Goal: Information Seeking & Learning: Understand process/instructions

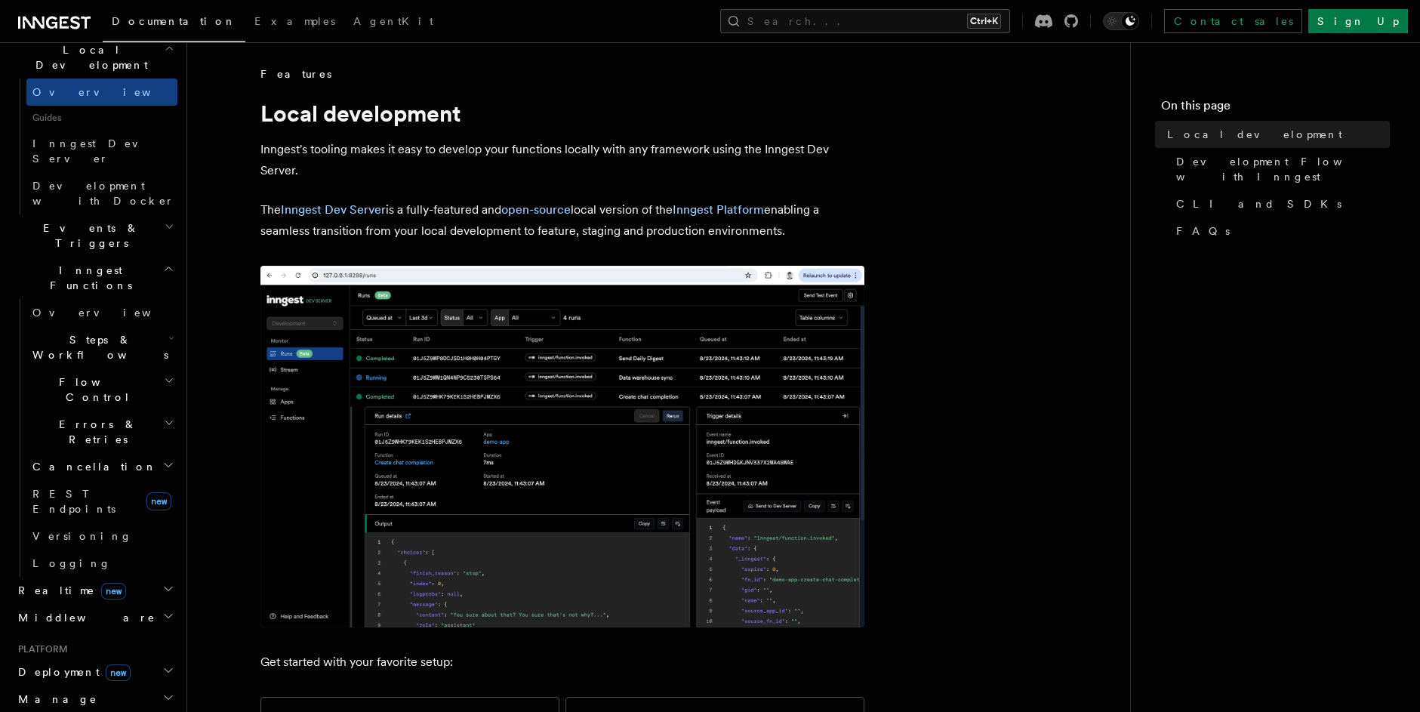
scroll to position [453, 0]
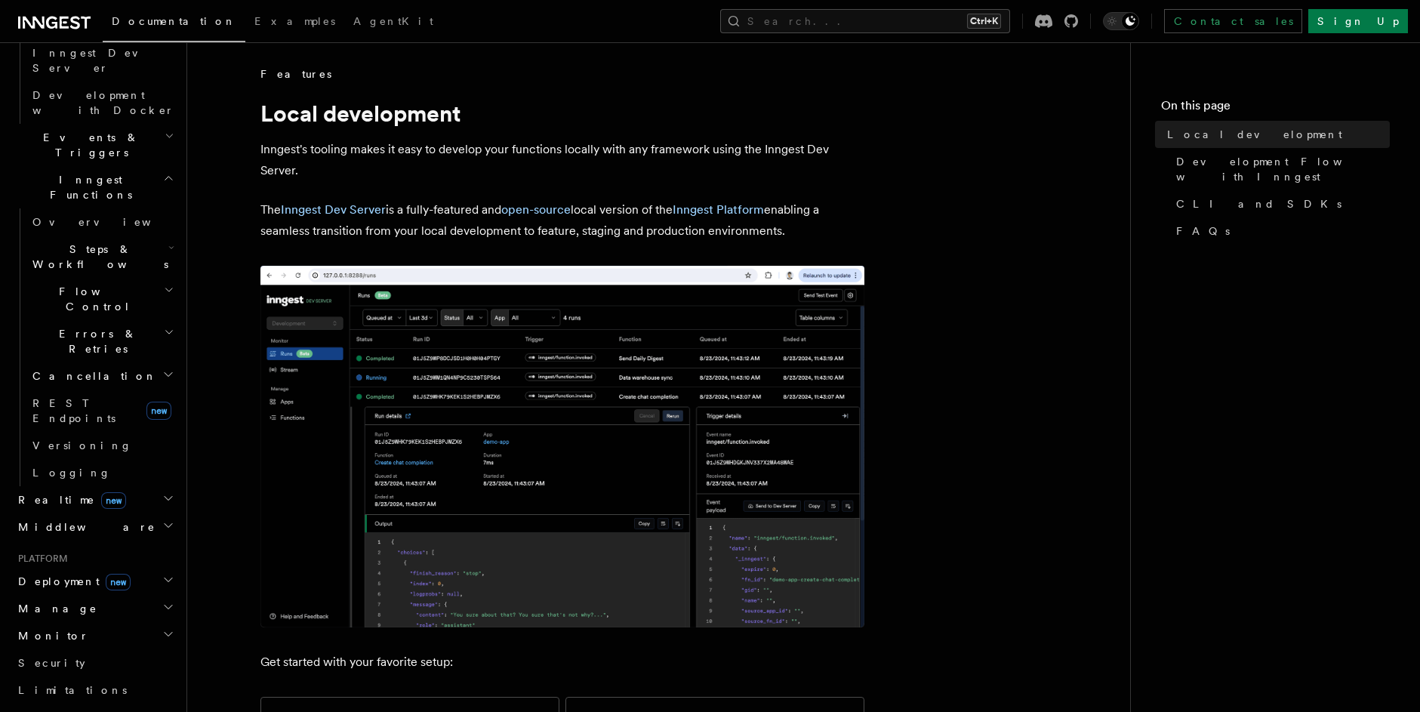
click at [124, 595] on h2 "Manage" at bounding box center [94, 608] width 165 height 27
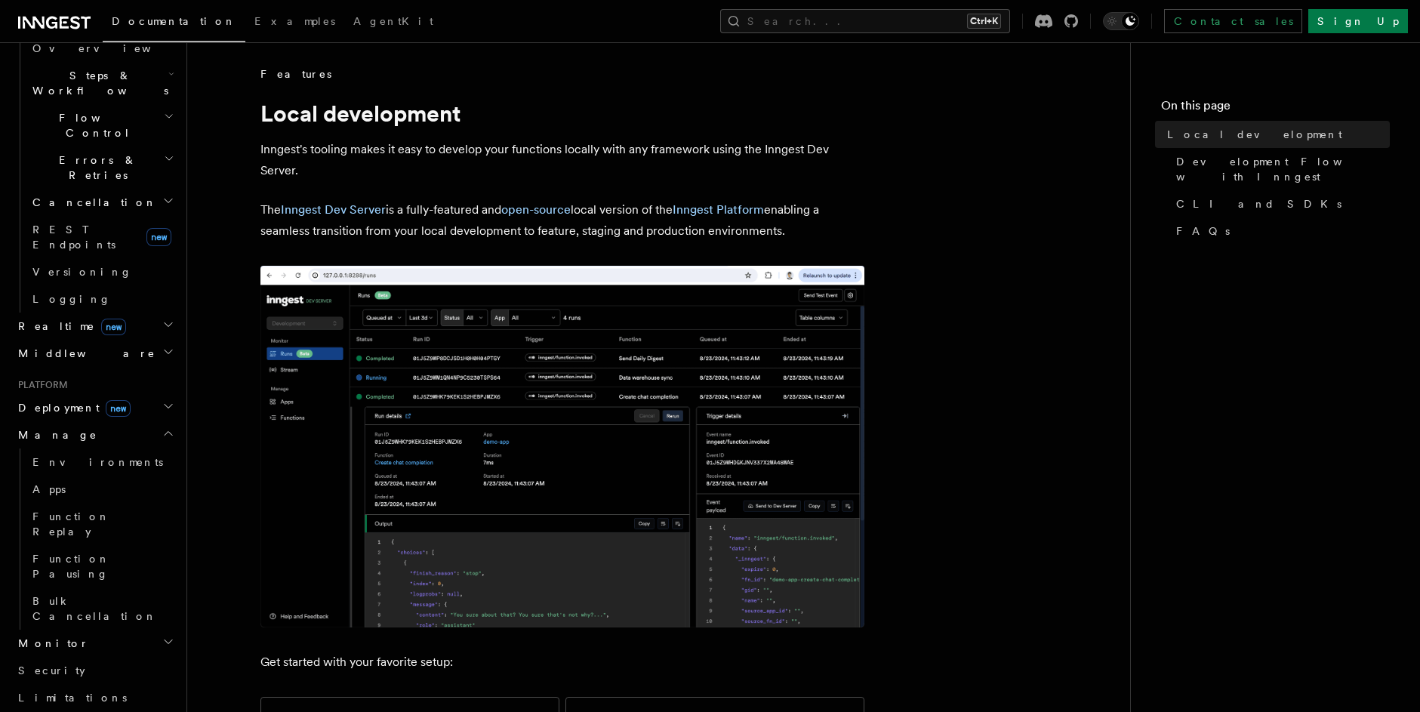
scroll to position [634, 0]
click at [139, 622] on h2 "Monitor" at bounding box center [94, 635] width 165 height 27
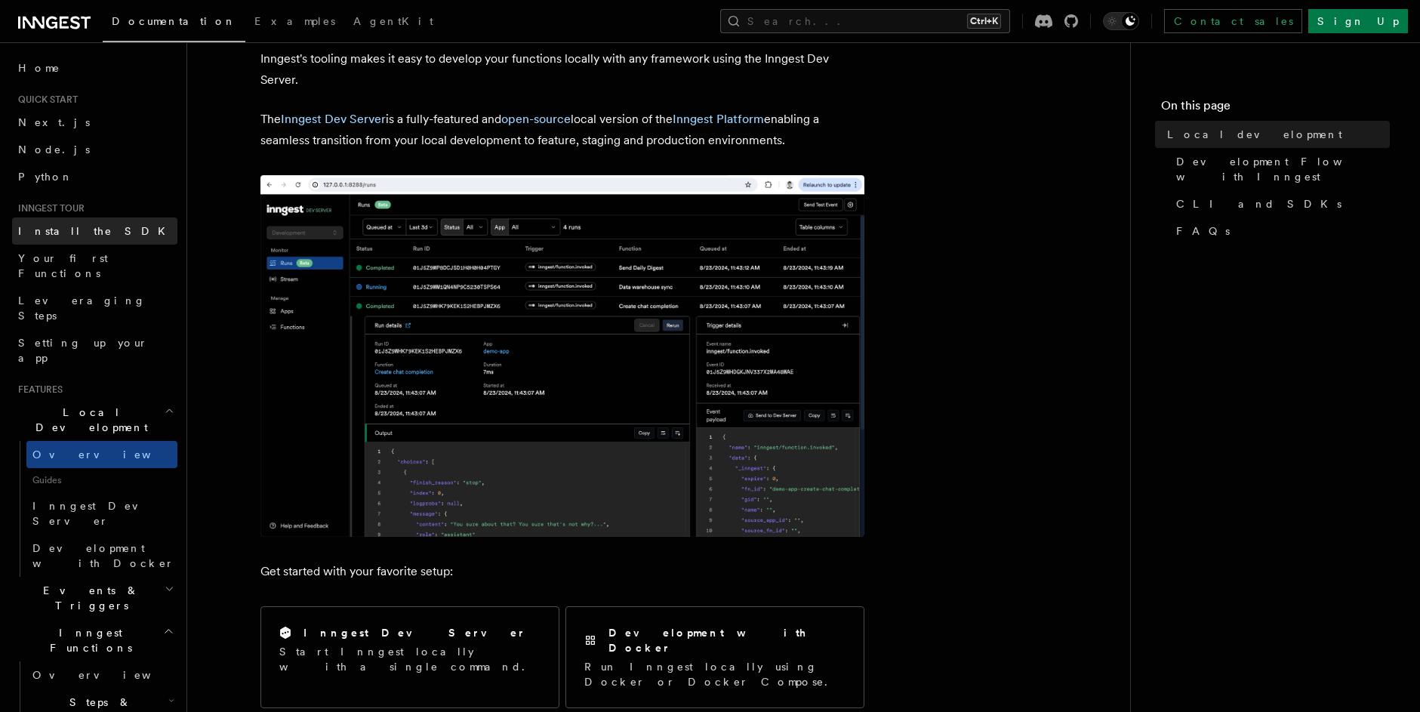
scroll to position [0, 0]
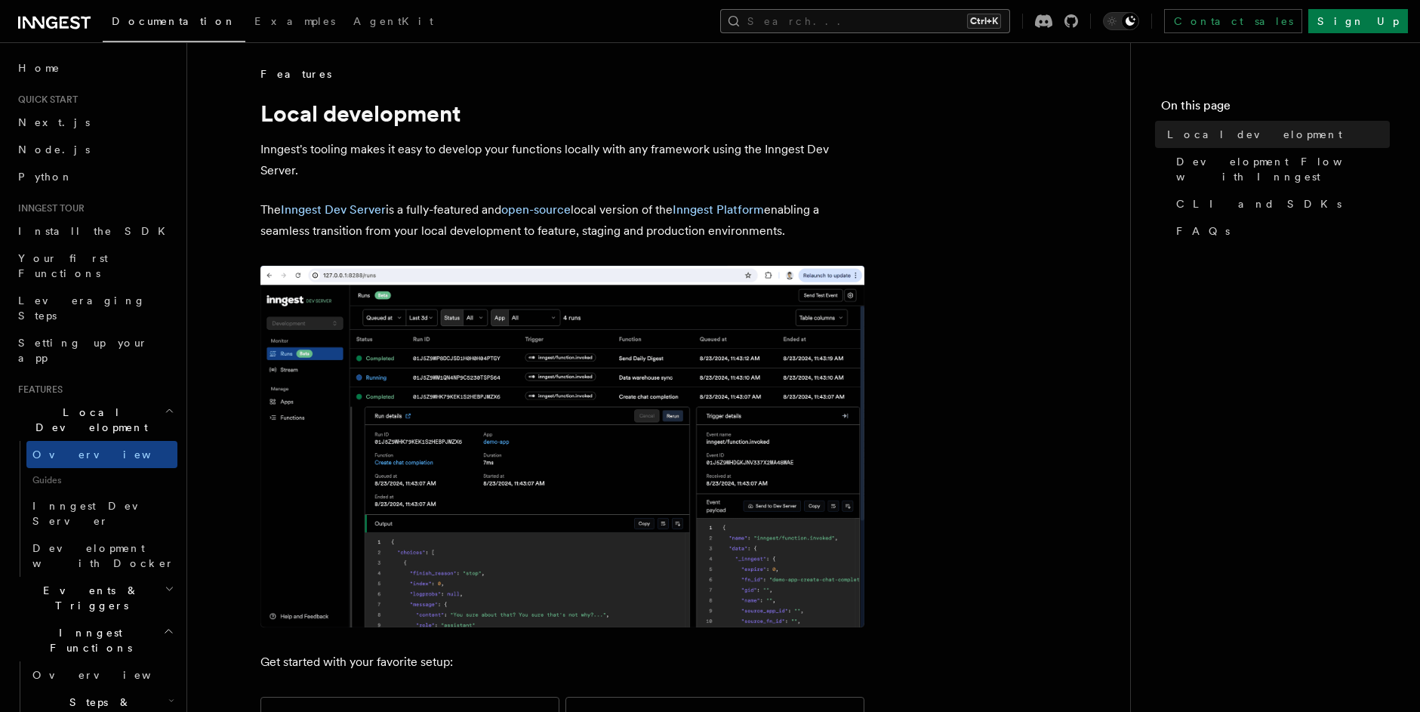
click at [914, 28] on button "Search... Ctrl+K" at bounding box center [865, 21] width 290 height 24
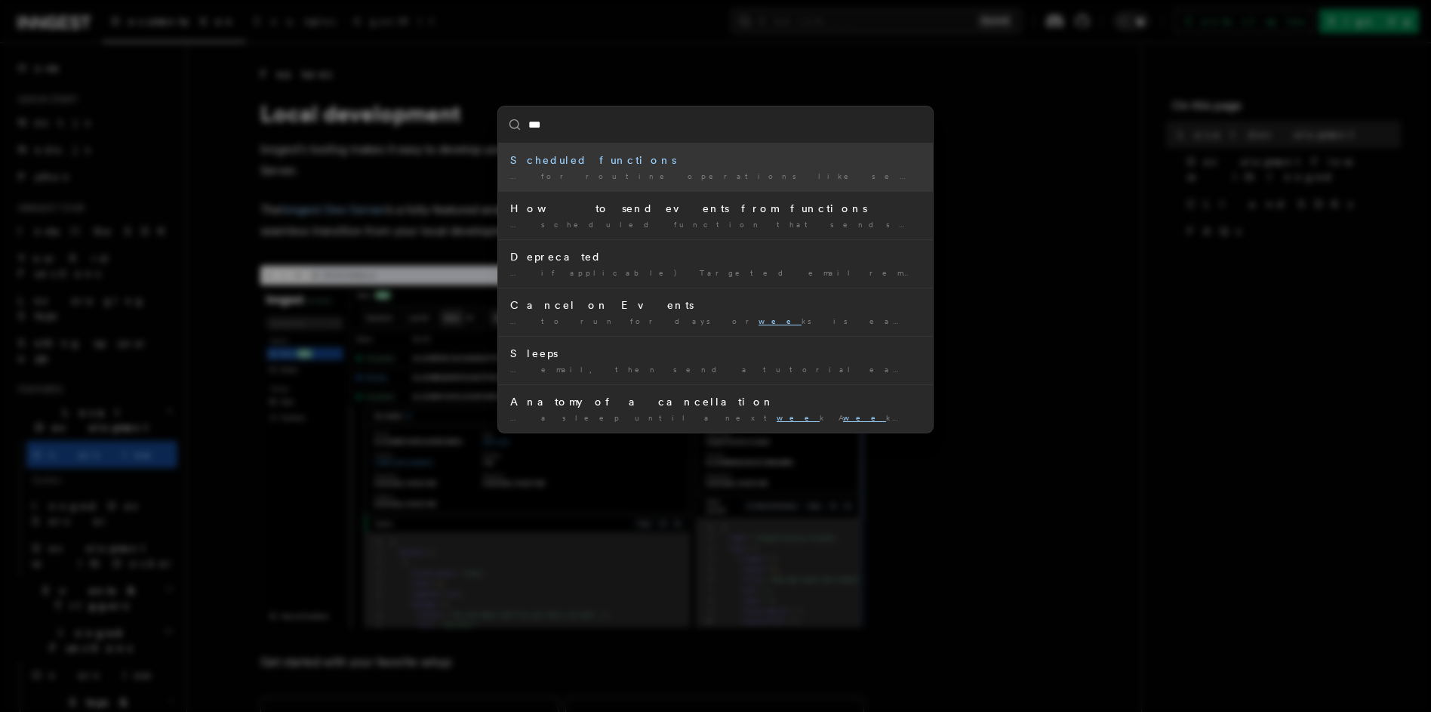
type input "**"
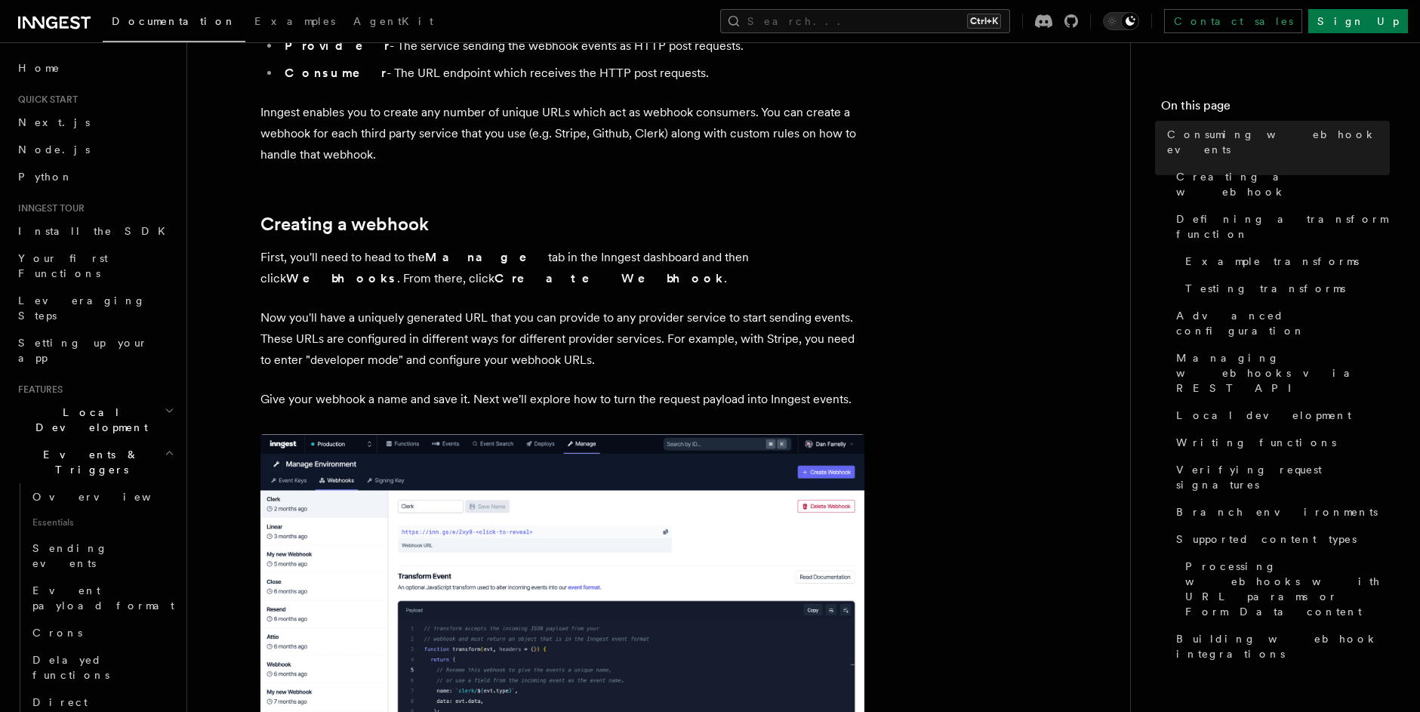
scroll to position [362, 0]
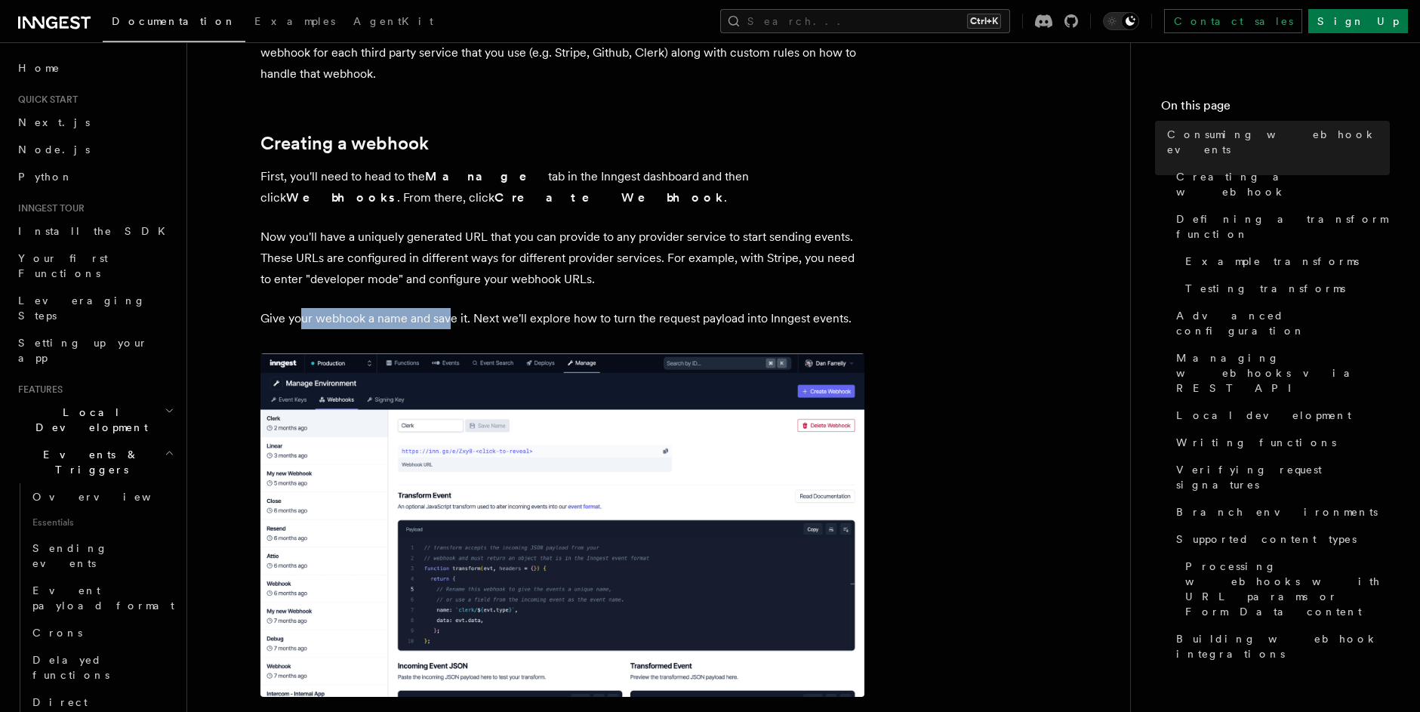
drag, startPoint x: 301, startPoint y: 324, endPoint x: 447, endPoint y: 319, distance: 145.8
click at [447, 319] on p "Give your webhook a name and save it. Next we'll explore how to turn the reques…" at bounding box center [562, 318] width 604 height 21
click at [353, 274] on p "Now you'll have a uniquely generated URL that you can provide to any provider s…" at bounding box center [562, 257] width 604 height 63
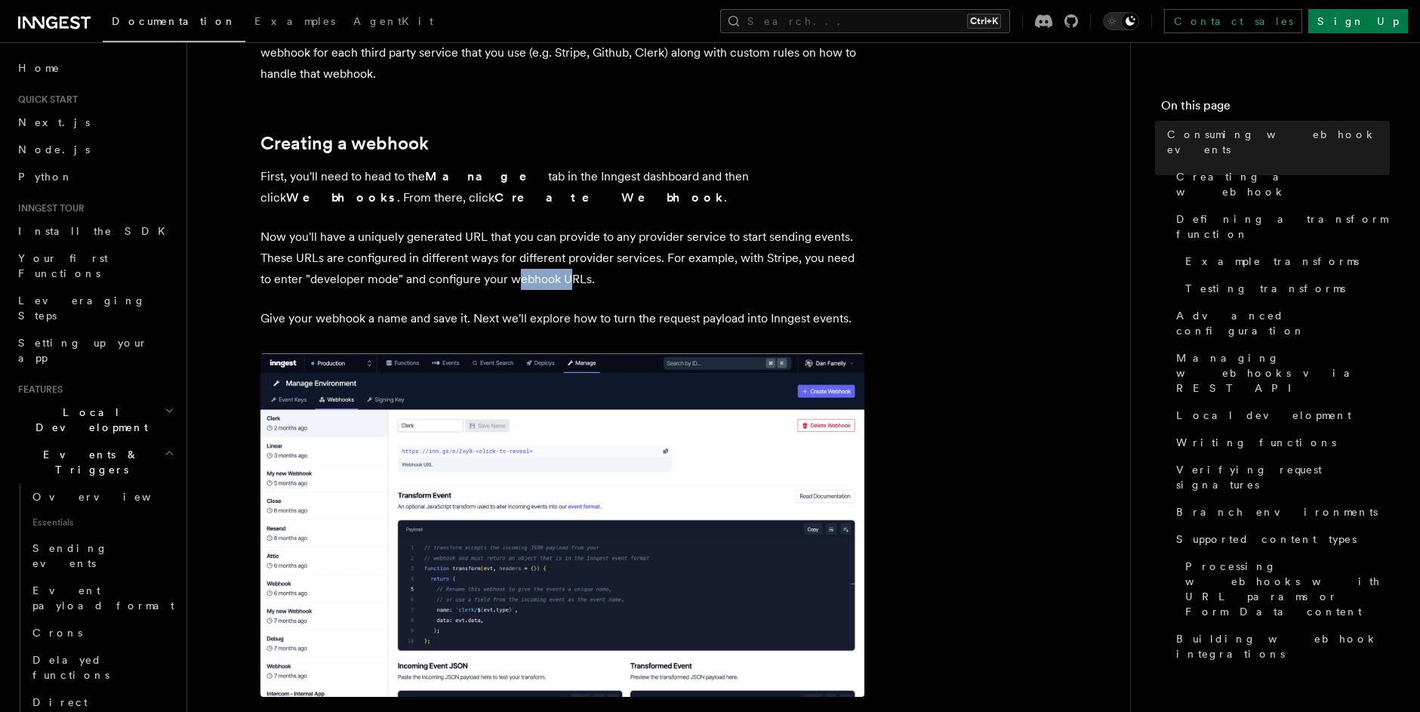
drag, startPoint x: 503, startPoint y: 286, endPoint x: 557, endPoint y: 286, distance: 53.6
click at [557, 286] on p "Now you'll have a uniquely generated URL that you can provide to any provider s…" at bounding box center [562, 257] width 604 height 63
click at [640, 260] on p "Now you'll have a uniquely generated URL that you can provide to any provider s…" at bounding box center [562, 257] width 604 height 63
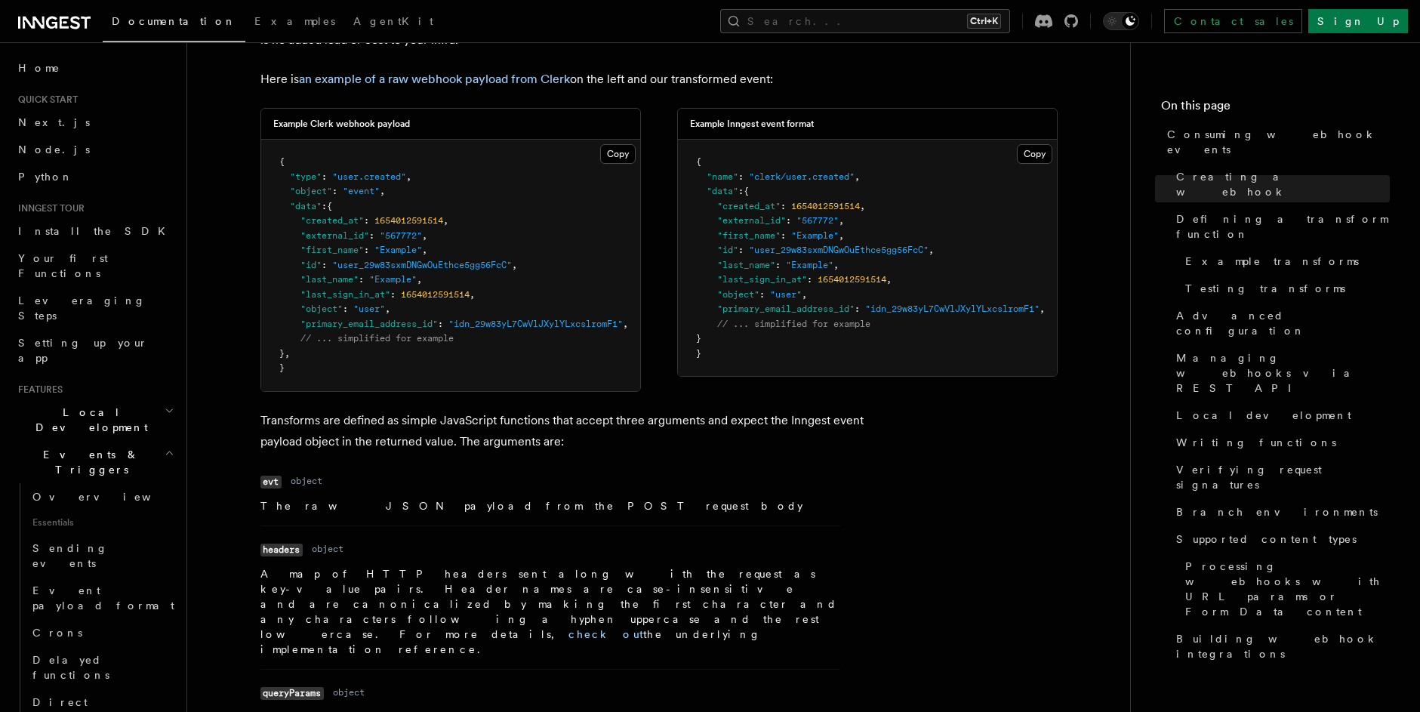
scroll to position [1268, 0]
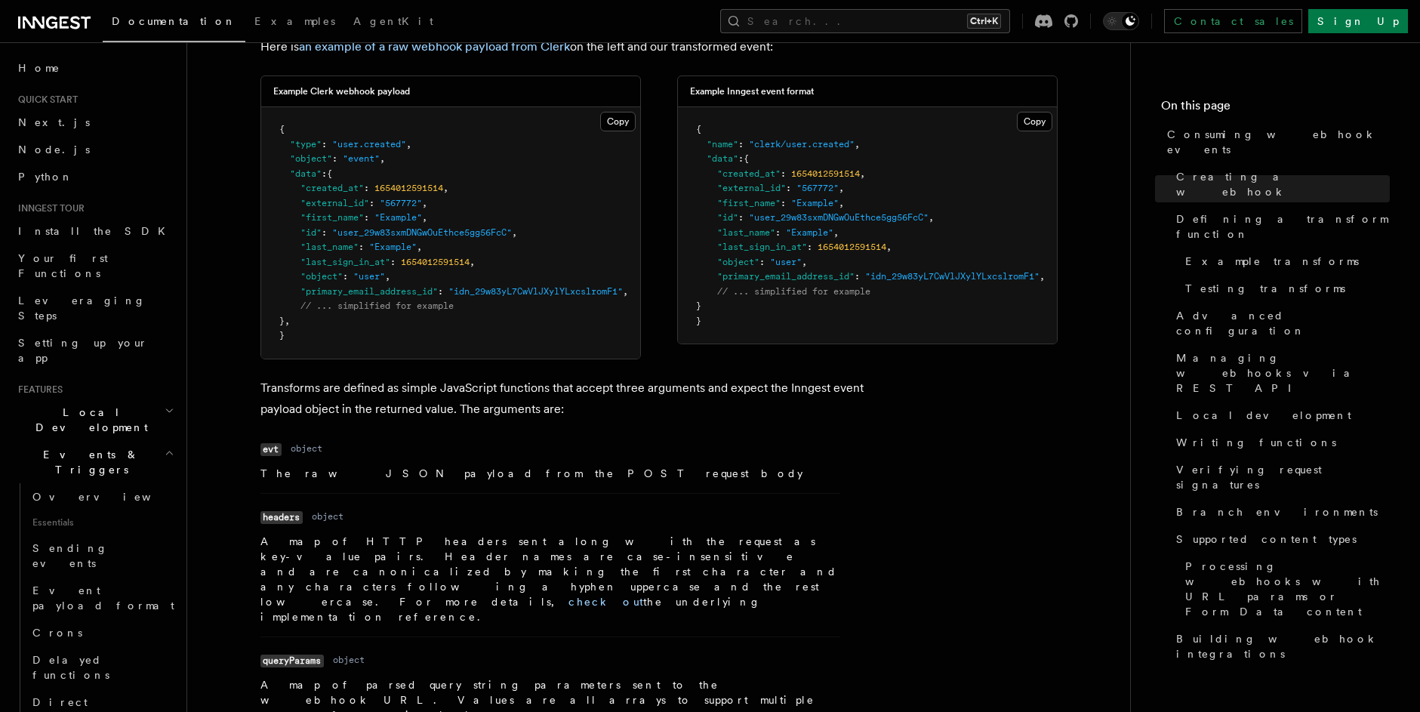
drag, startPoint x: 694, startPoint y: 144, endPoint x: 847, endPoint y: 311, distance: 226.0
click at [847, 311] on pre "{ "name" : "clerk/user.created" , "data" : { "created_at" : 1654012591514 , "ex…" at bounding box center [867, 225] width 379 height 236
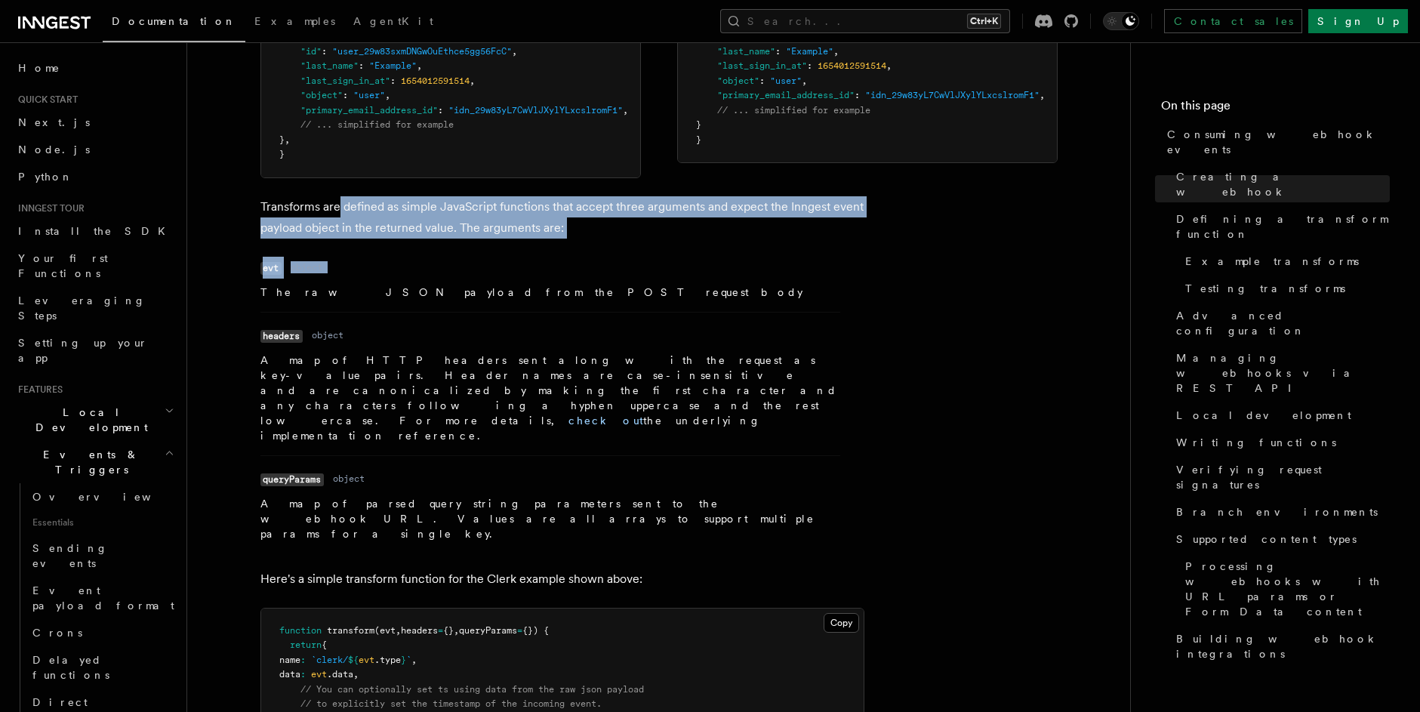
drag, startPoint x: 340, startPoint y: 225, endPoint x: 439, endPoint y: 257, distance: 104.1
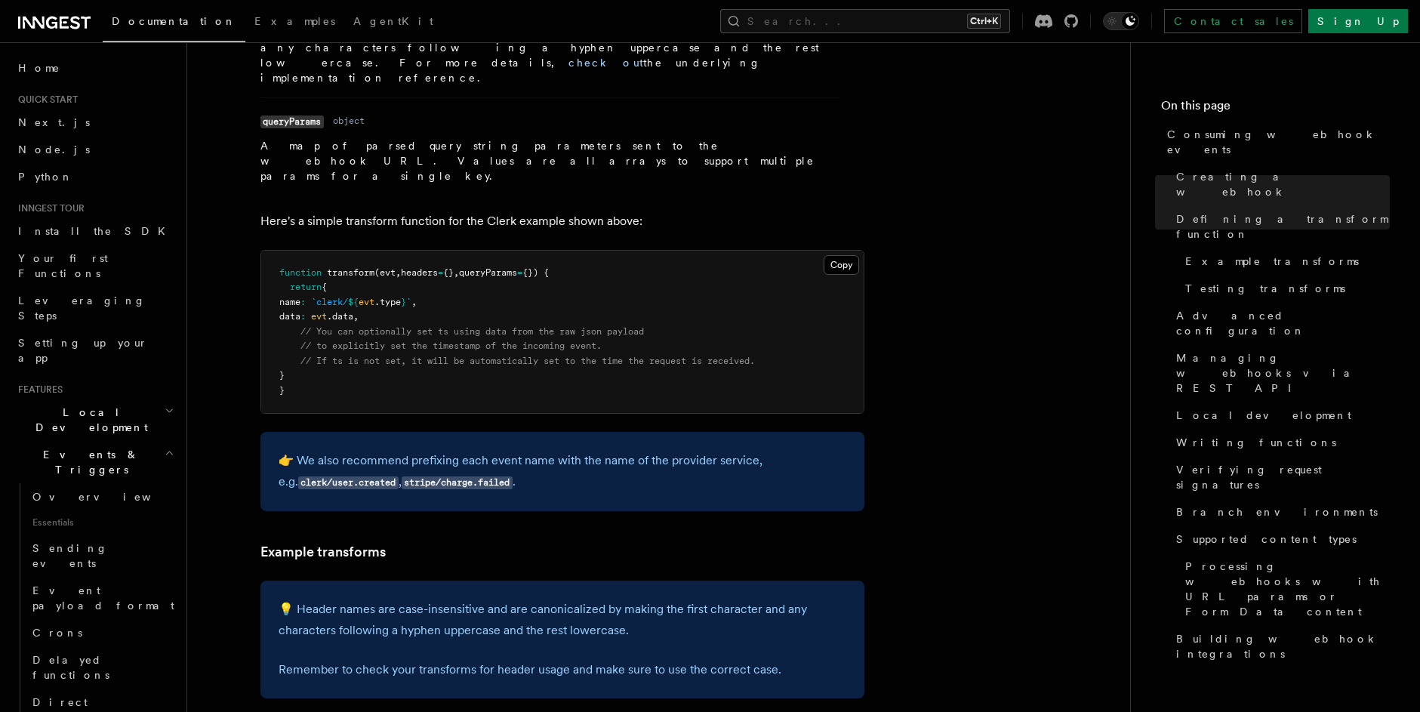
scroll to position [1812, 0]
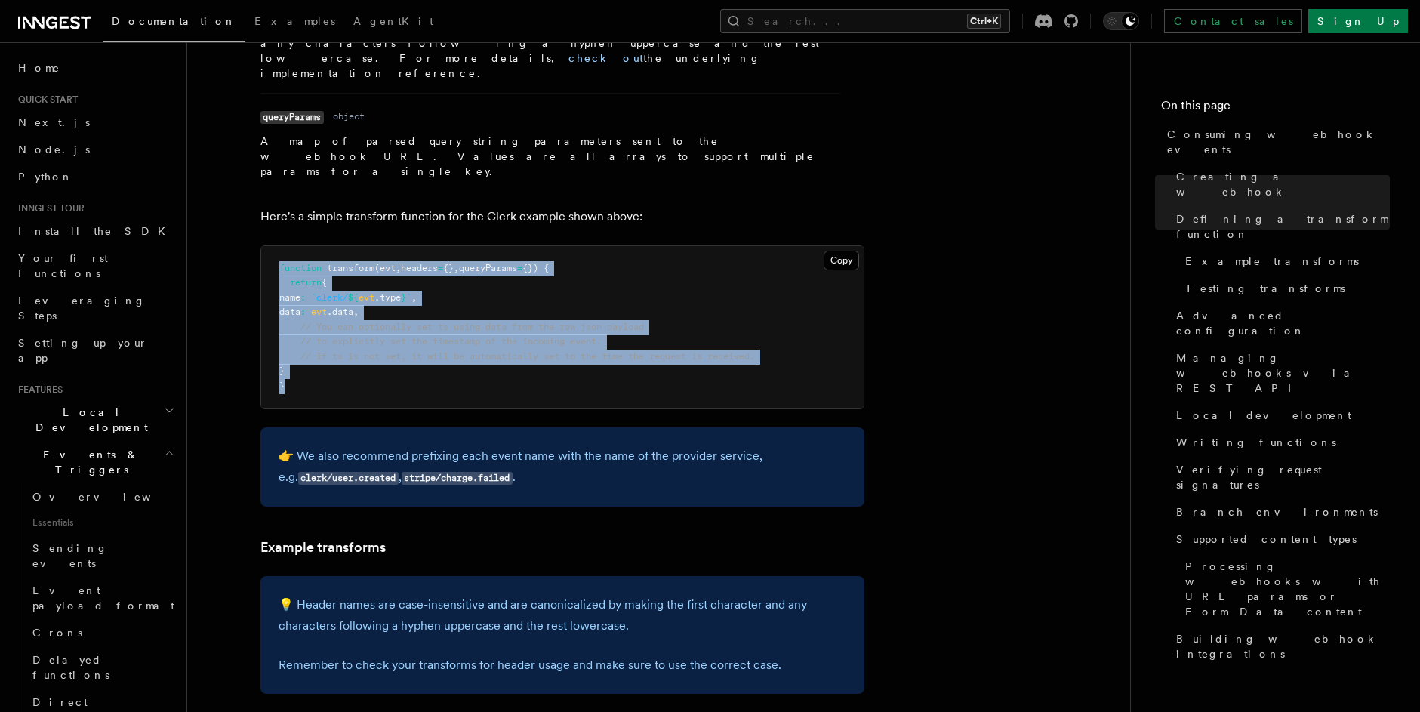
drag, startPoint x: 275, startPoint y: 224, endPoint x: 454, endPoint y: 330, distance: 207.8
click at [454, 330] on pre "function transform (evt , headers = {} , queryParams = {}) { return { name : `c…" at bounding box center [562, 327] width 602 height 163
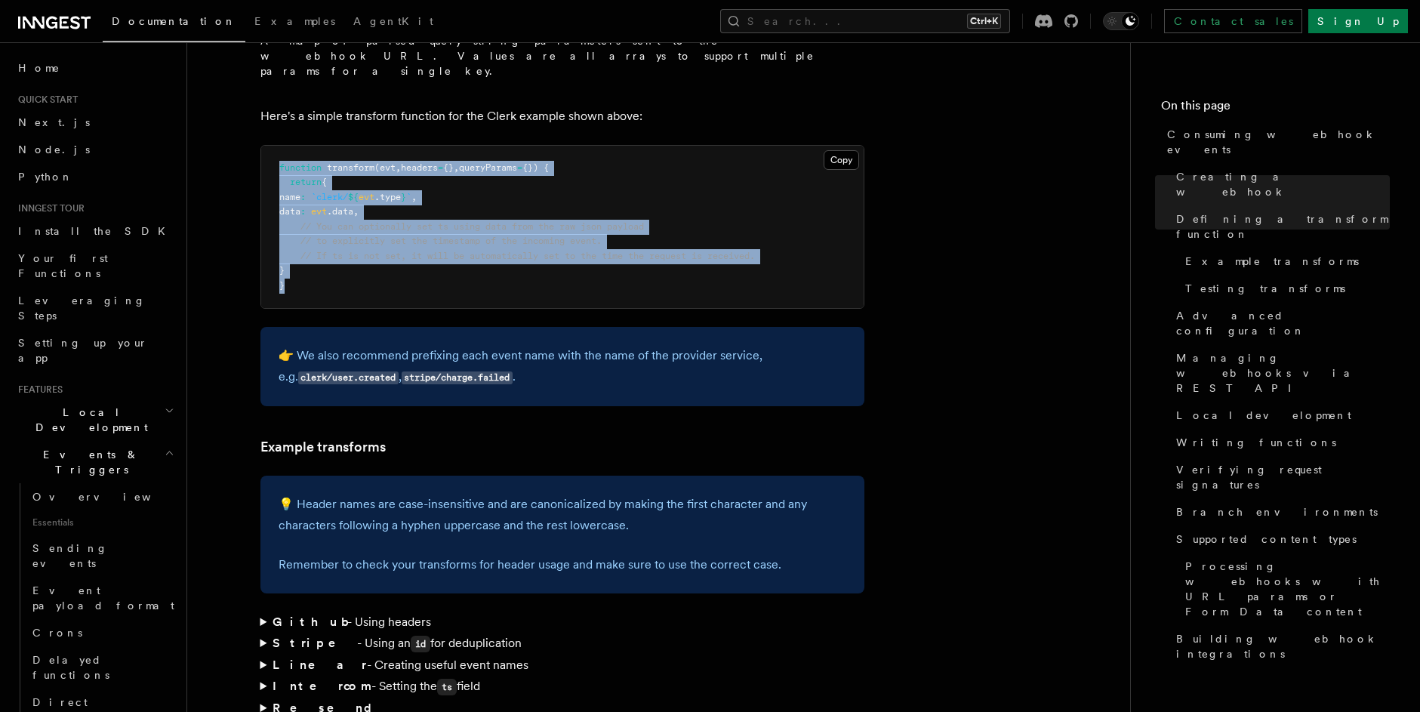
scroll to position [1993, 0]
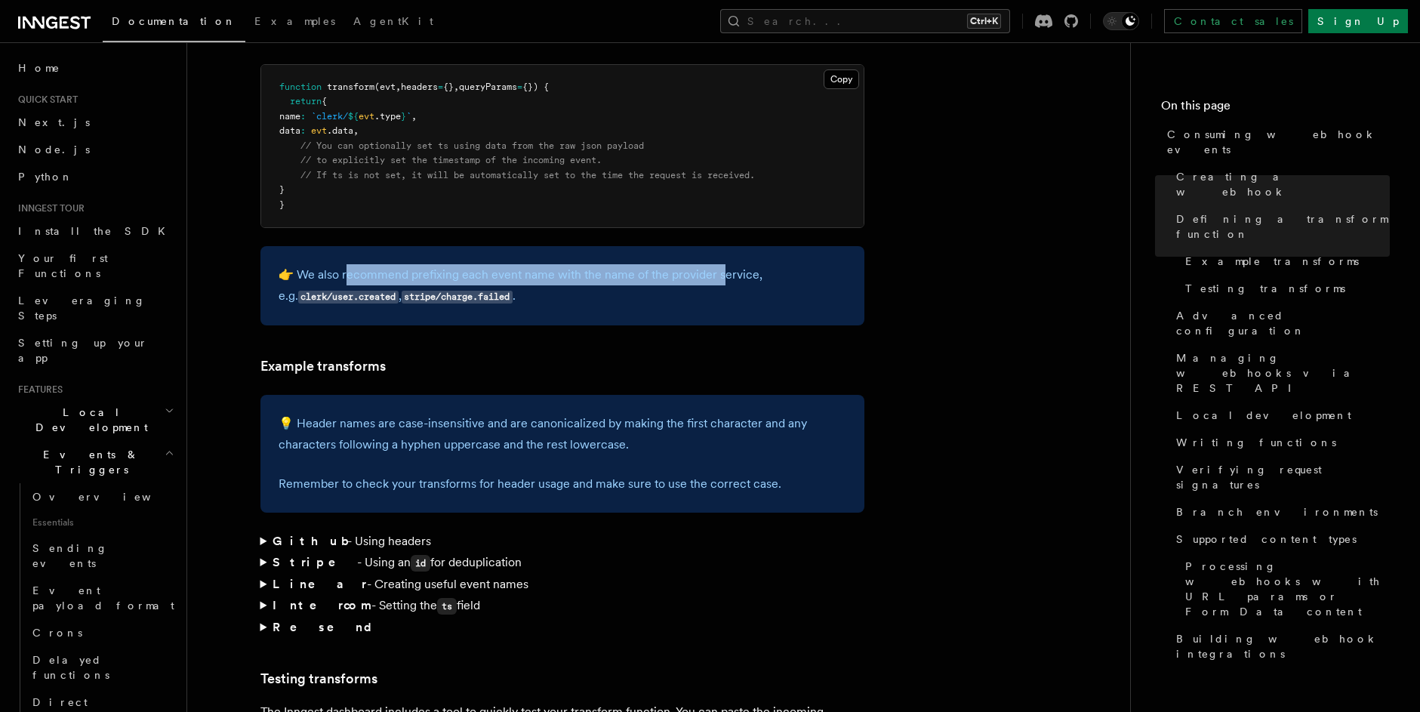
drag, startPoint x: 344, startPoint y: 222, endPoint x: 718, endPoint y: 236, distance: 373.9
click at [718, 264] on p "👉 We also recommend prefixing each event name with the name of the provider ser…" at bounding box center [563, 285] width 568 height 43
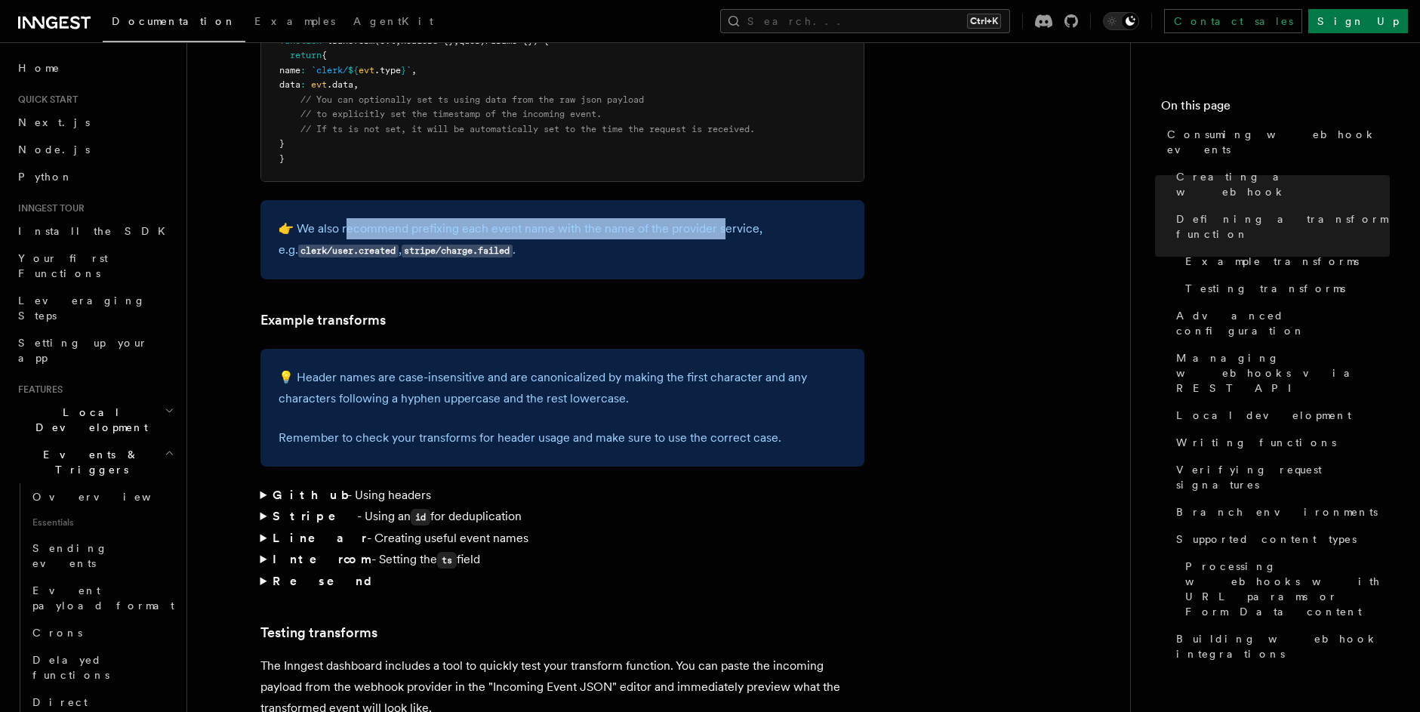
scroll to position [2083, 0]
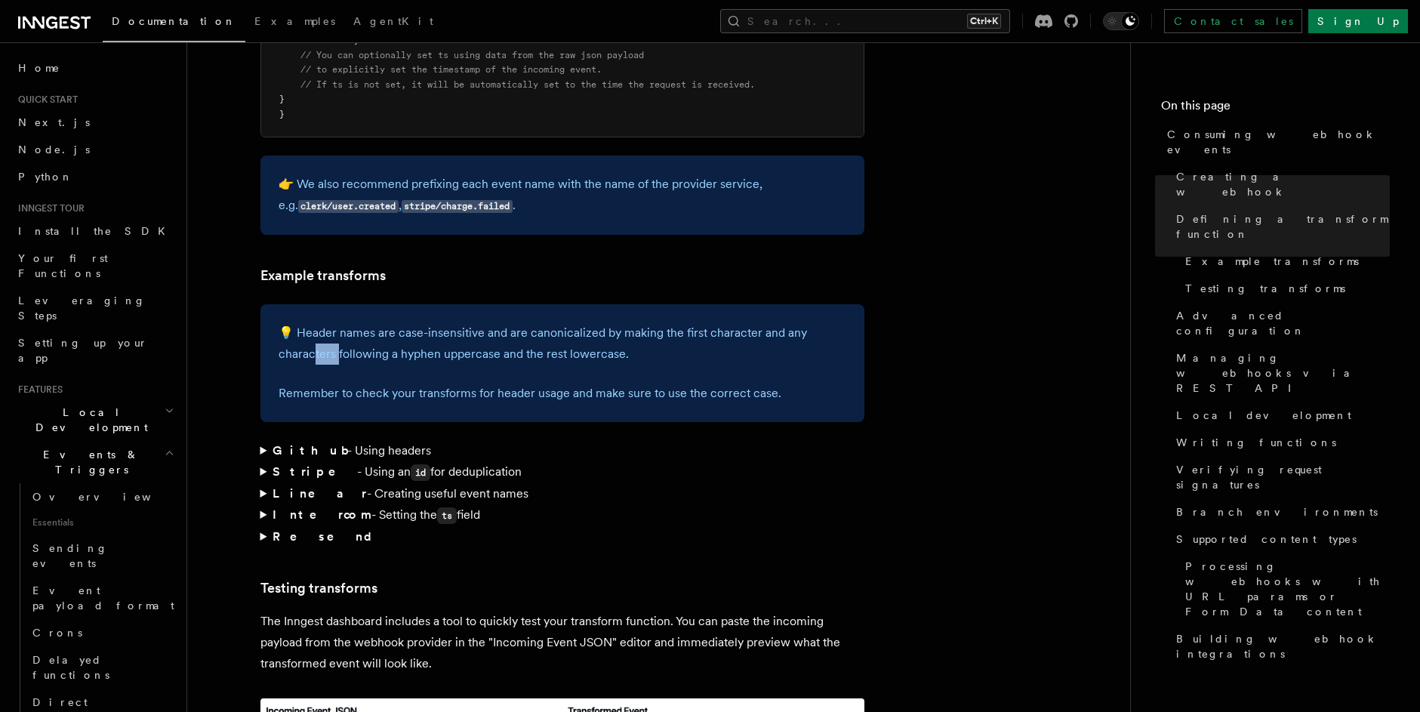
drag, startPoint x: 314, startPoint y: 298, endPoint x: 338, endPoint y: 299, distance: 24.2
click at [338, 322] on p "💡 Header names are case-insensitive and are canonicalized by making the first c…" at bounding box center [563, 343] width 568 height 42
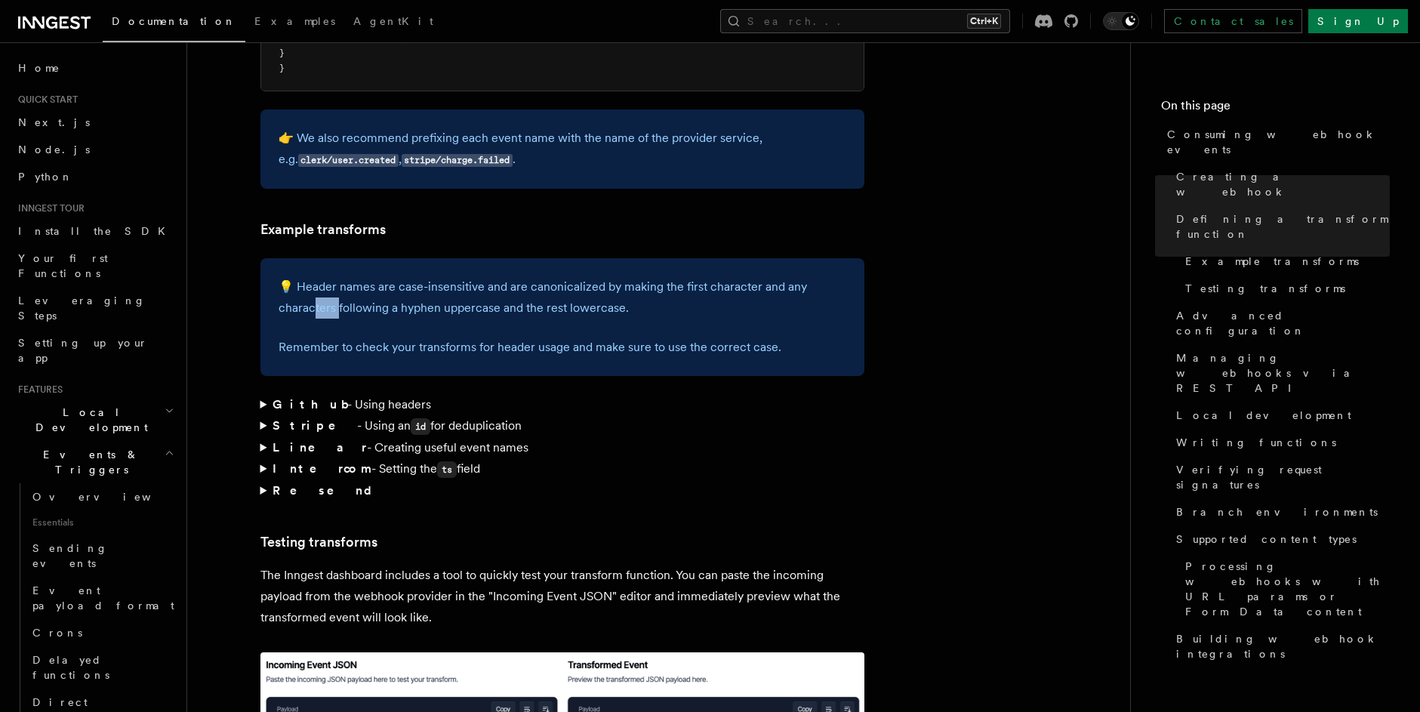
scroll to position [2174, 0]
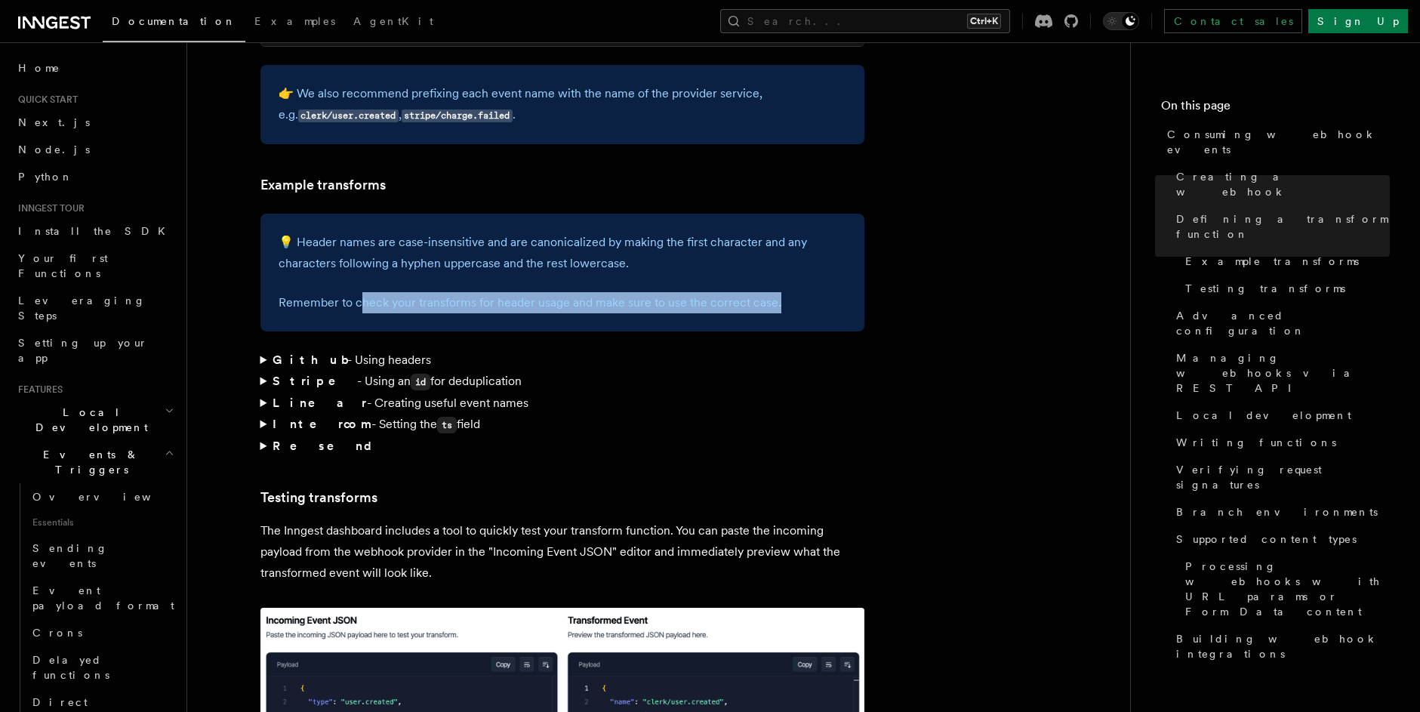
drag, startPoint x: 369, startPoint y: 255, endPoint x: 785, endPoint y: 252, distance: 415.9
click at [785, 292] on p "Remember to check your transforms for header usage and make sure to use the cor…" at bounding box center [563, 302] width 568 height 21
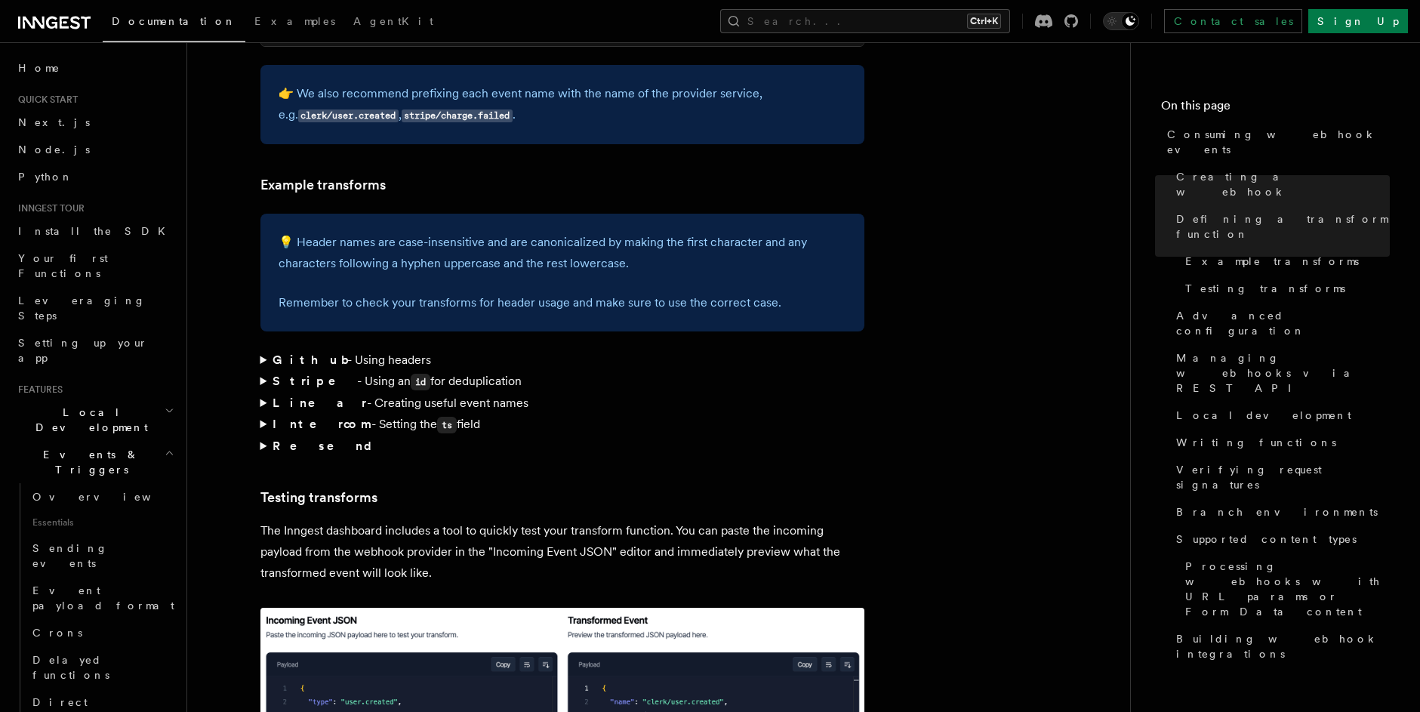
click at [307, 371] on summary "Stripe - Using an id for deduplication" at bounding box center [562, 382] width 604 height 22
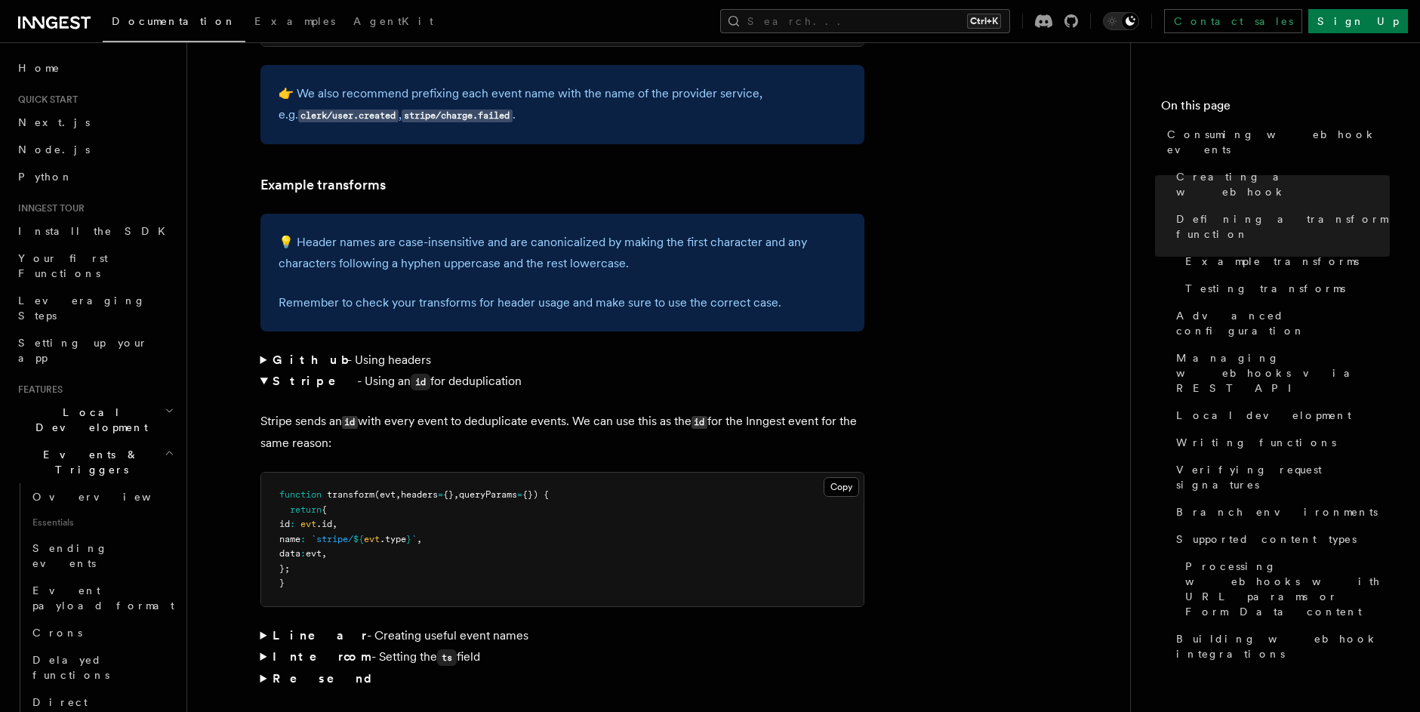
click at [346, 349] on summary "Github - Using headers" at bounding box center [562, 359] width 604 height 21
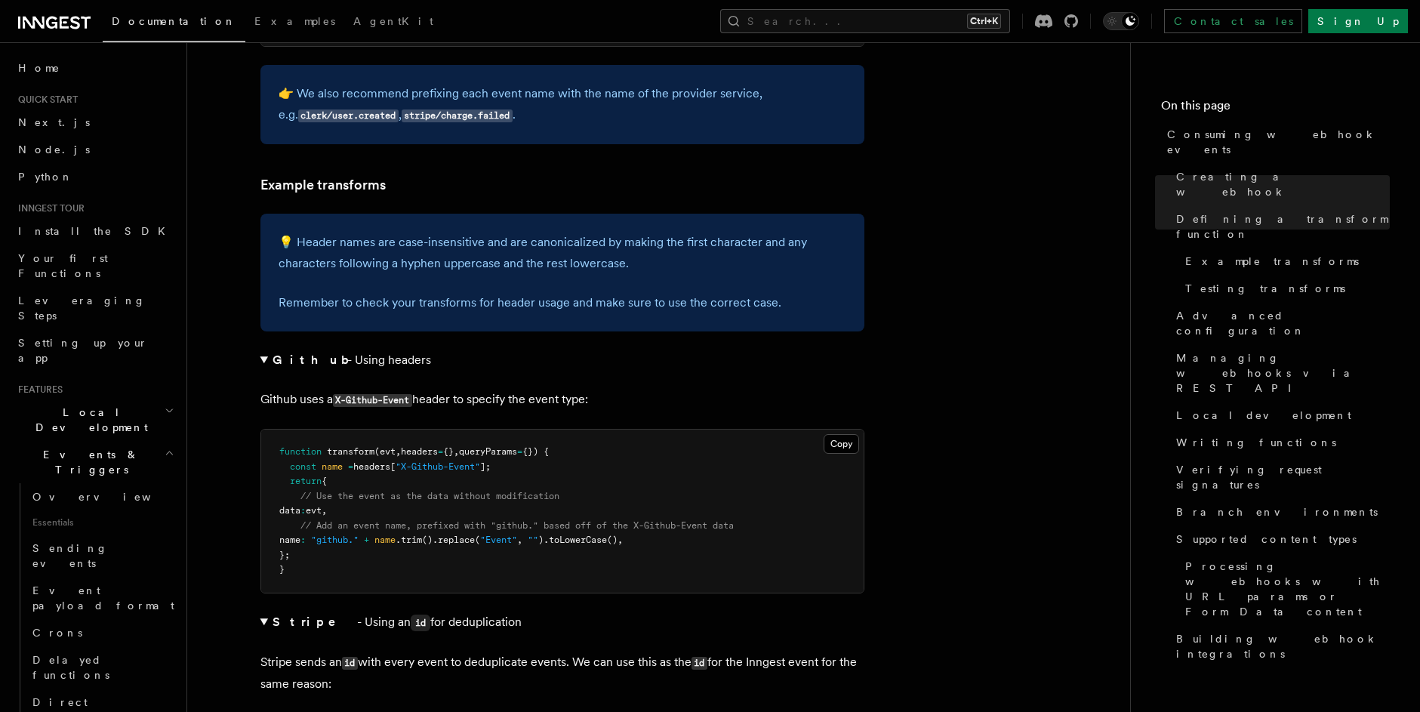
click at [346, 349] on summary "Github - Using headers" at bounding box center [562, 359] width 604 height 21
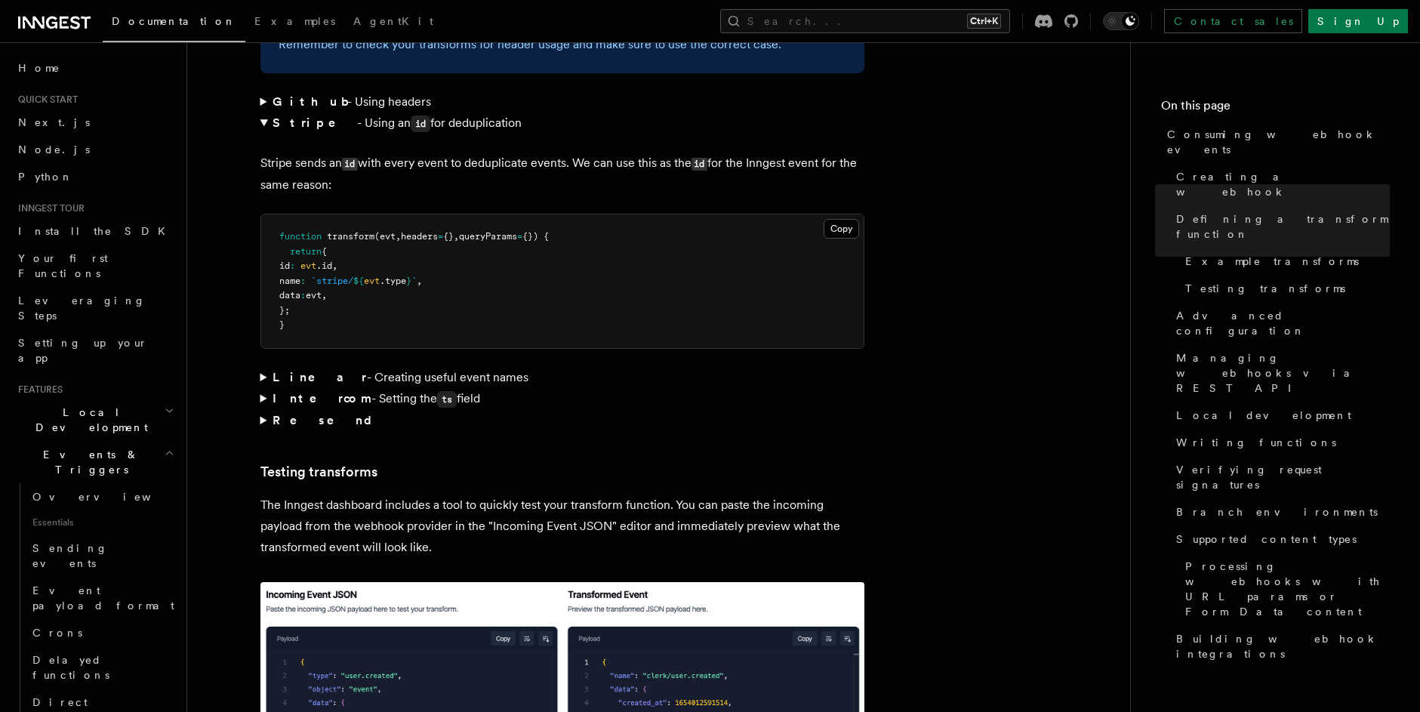
scroll to position [2446, 0]
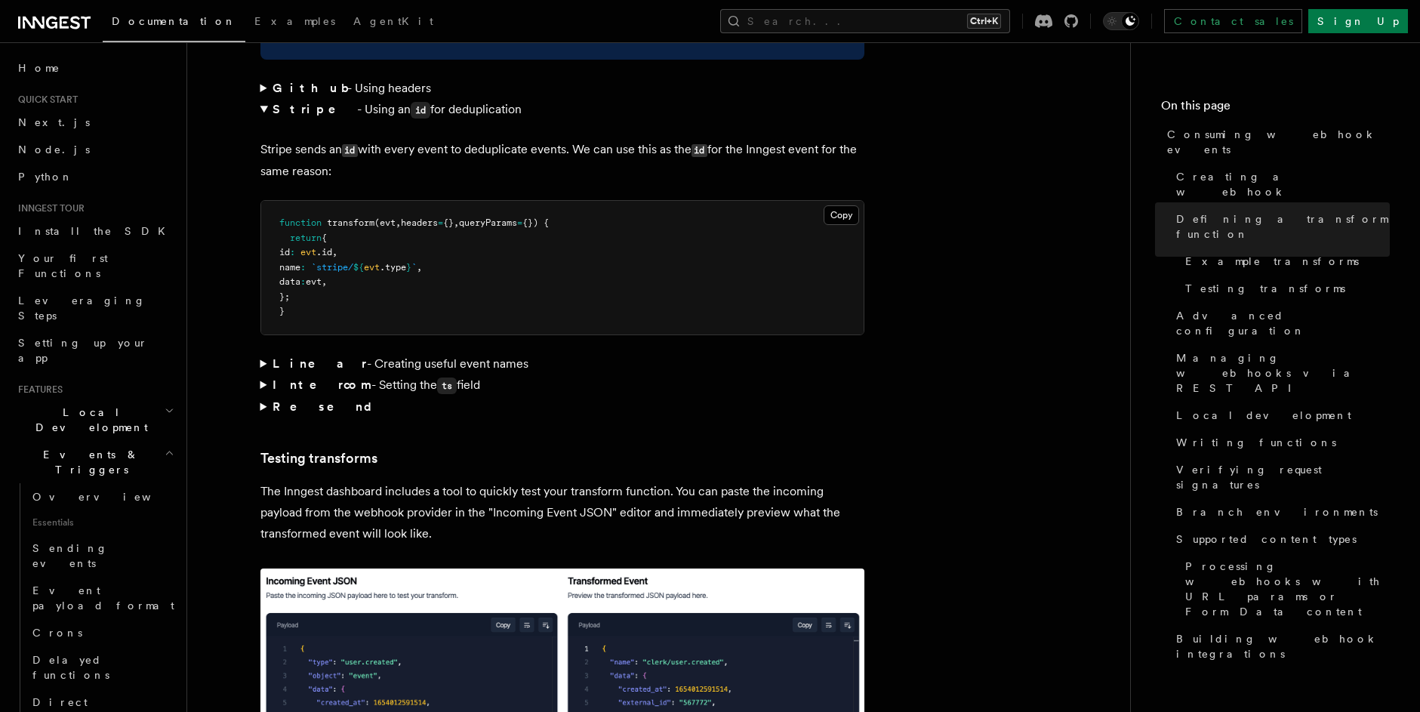
drag, startPoint x: 263, startPoint y: 443, endPoint x: 395, endPoint y: 476, distance: 135.5
click at [395, 481] on p "The Inngest dashboard includes a tool to quickly test your transform function. …" at bounding box center [562, 512] width 604 height 63
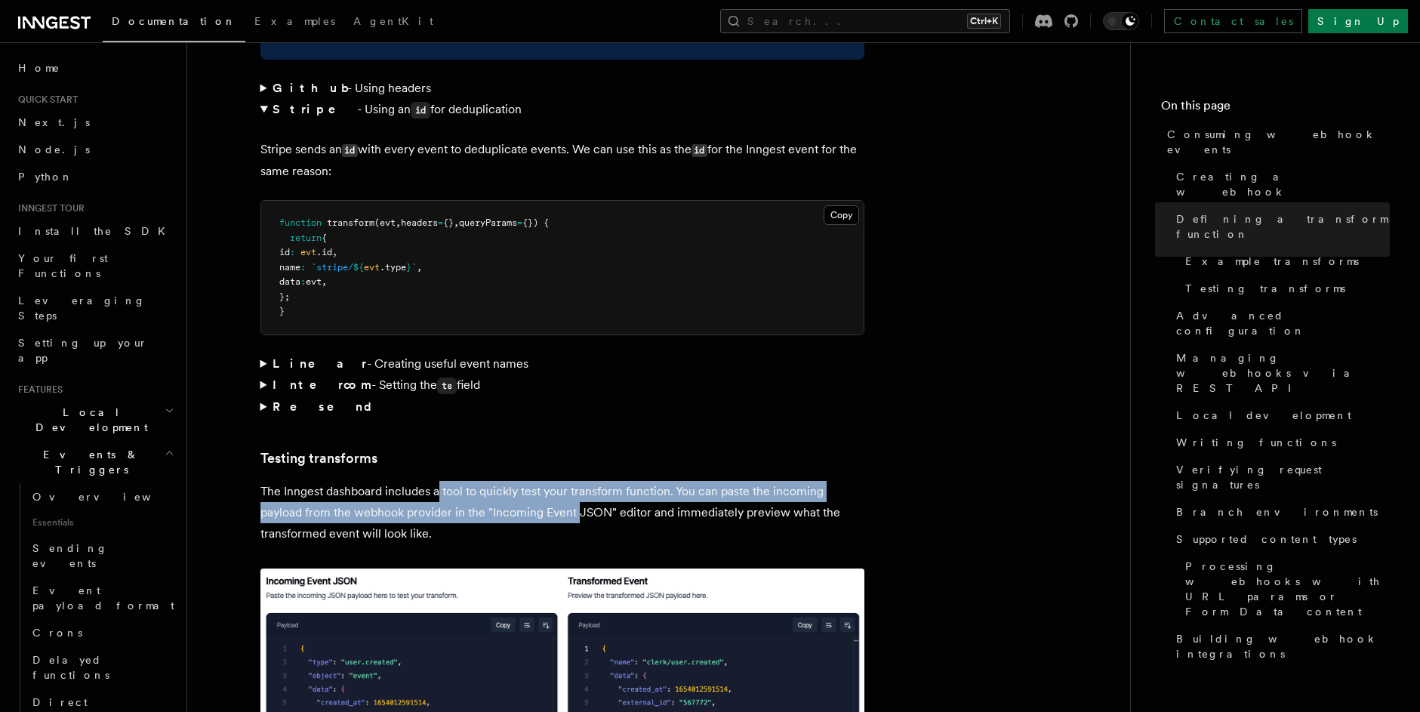
drag, startPoint x: 440, startPoint y: 445, endPoint x: 579, endPoint y: 472, distance: 141.5
click at [579, 481] on p "The Inngest dashboard includes a tool to quickly test your transform function. …" at bounding box center [562, 512] width 604 height 63
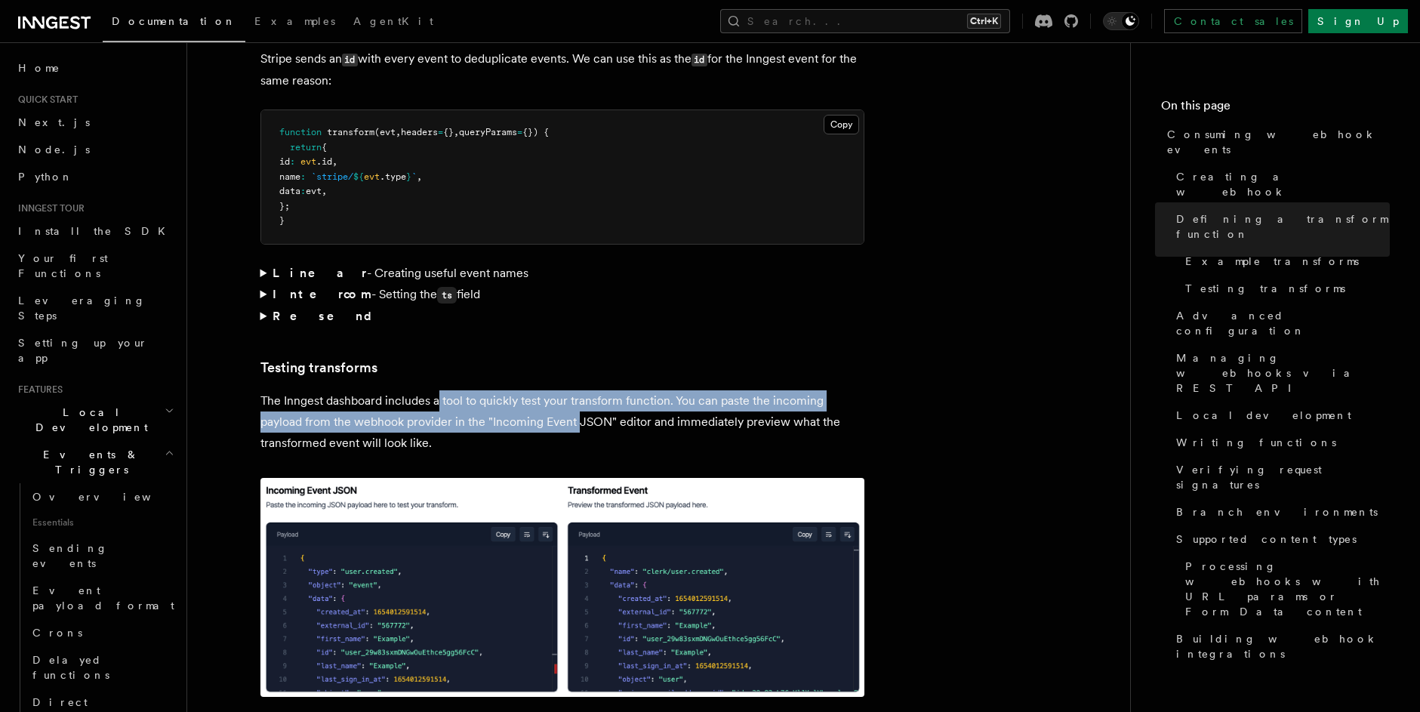
scroll to position [2627, 0]
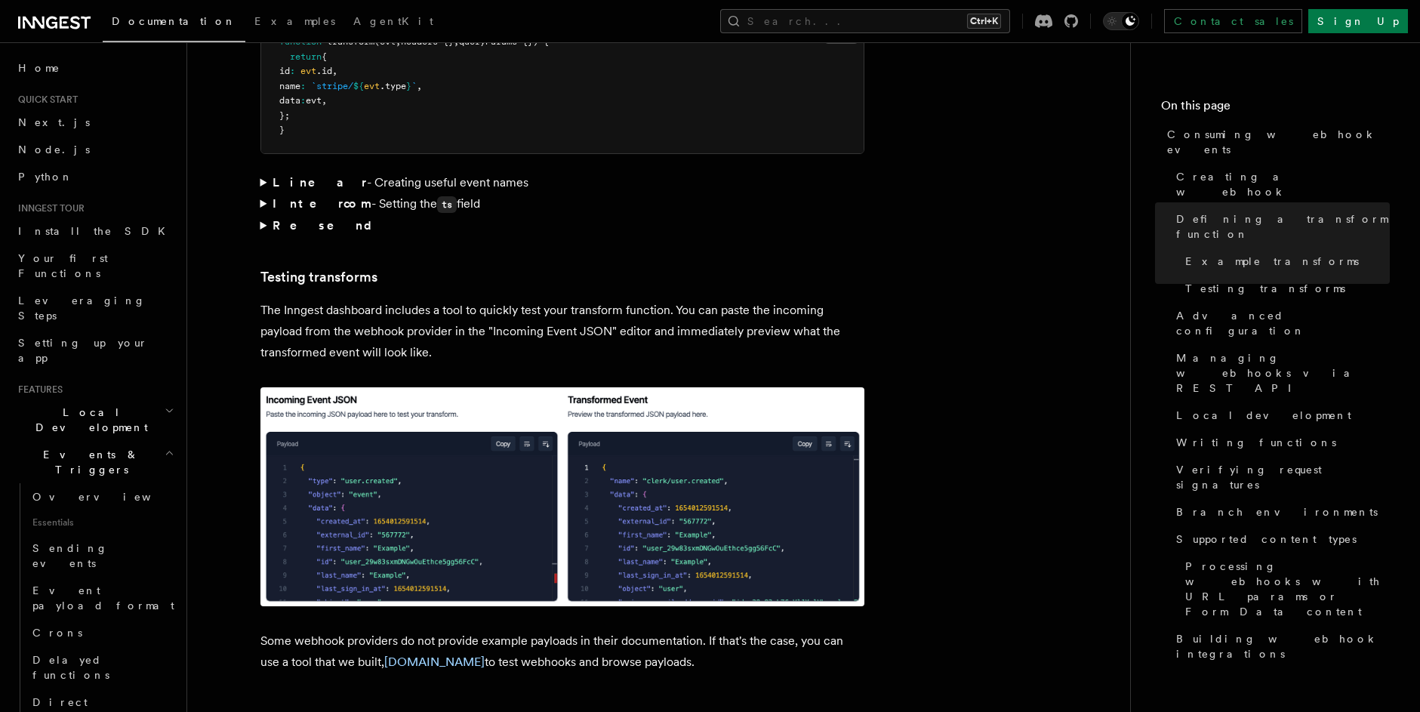
click at [634, 300] on p "The Inngest dashboard includes a tool to quickly test your transform function. …" at bounding box center [562, 331] width 604 height 63
click at [565, 300] on p "The Inngest dashboard includes a tool to quickly test your transform function. …" at bounding box center [562, 331] width 604 height 63
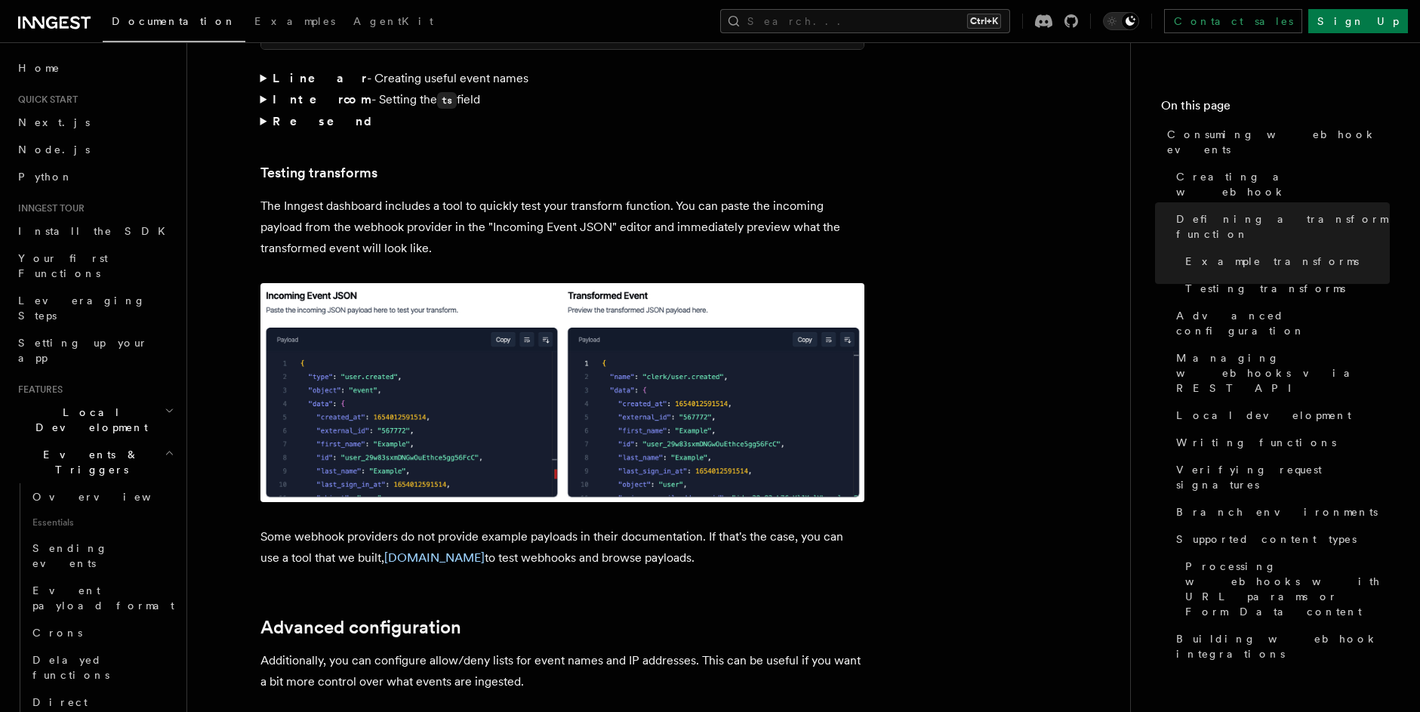
scroll to position [2899, 0]
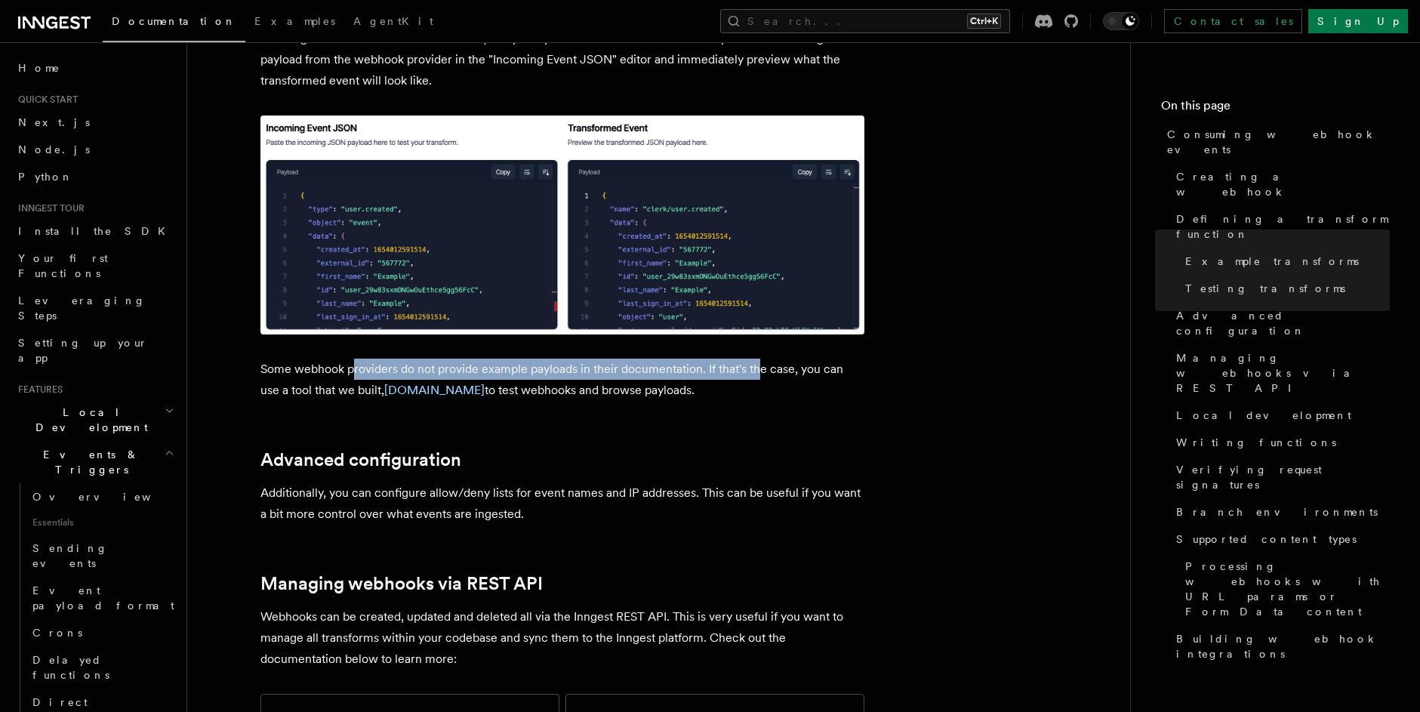
drag, startPoint x: 355, startPoint y: 325, endPoint x: 756, endPoint y: 325, distance: 401.6
click at [756, 359] on p "Some webhook providers do not provide example payloads in their documentation. …" at bounding box center [562, 380] width 604 height 42
click at [577, 359] on p "Some webhook providers do not provide example payloads in their documentation. …" at bounding box center [562, 380] width 604 height 42
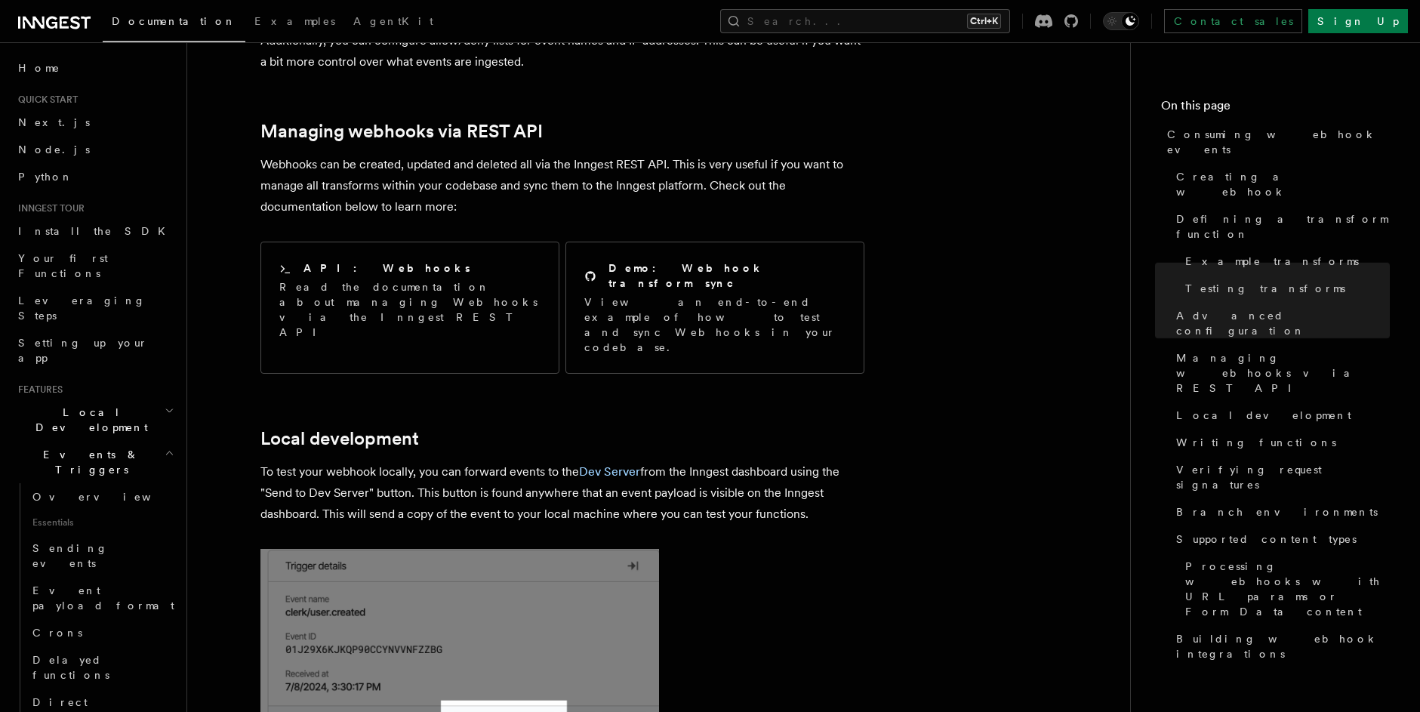
scroll to position [3352, 0]
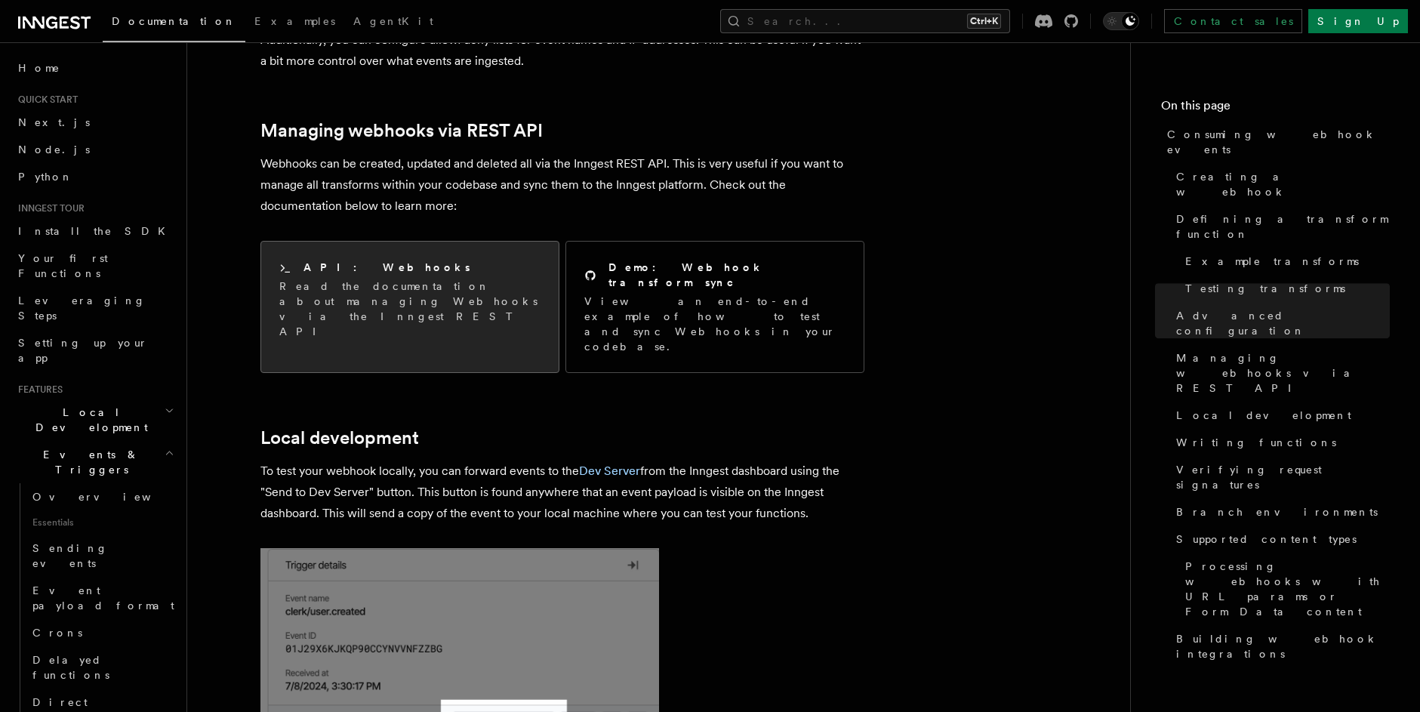
click at [485, 279] on p "Read the documentation about managing Webhooks via the Inngest REST API" at bounding box center [409, 309] width 261 height 60
